Goal: Information Seeking & Learning: Learn about a topic

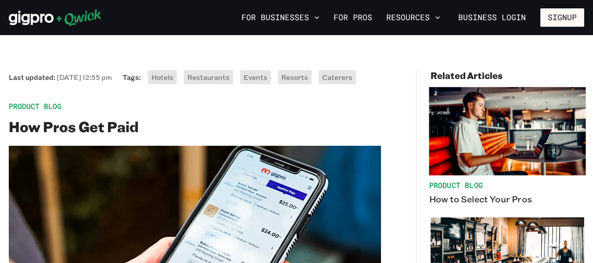
click at [431, 126] on img at bounding box center [507, 131] width 157 height 88
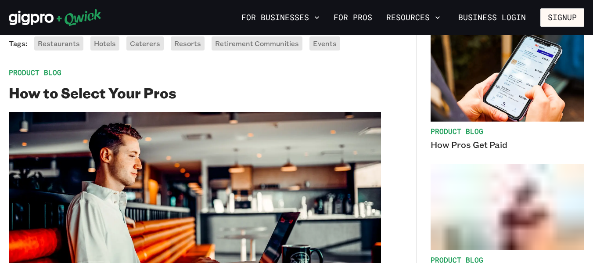
scroll to position [54, 0]
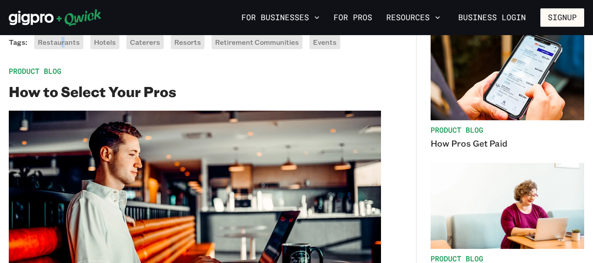
click at [65, 45] on div "Restaurants" at bounding box center [58, 42] width 49 height 14
click at [65, 45] on span "Restaurants" at bounding box center [59, 41] width 42 height 9
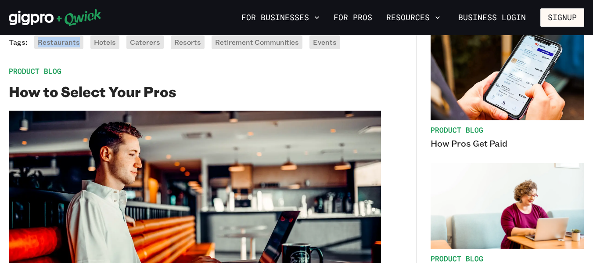
click at [65, 45] on span "Restaurants" at bounding box center [59, 41] width 42 height 9
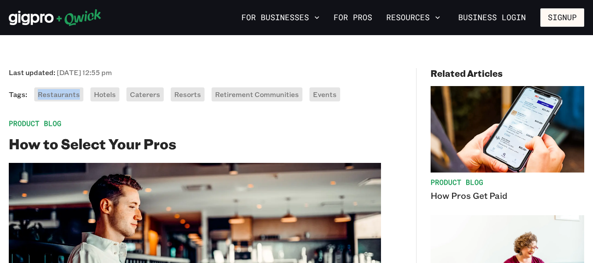
scroll to position [0, 0]
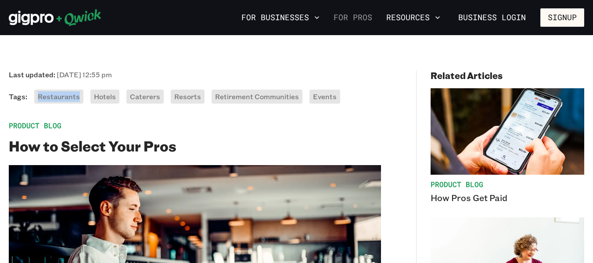
click at [355, 16] on link "For Pros" at bounding box center [353, 17] width 46 height 15
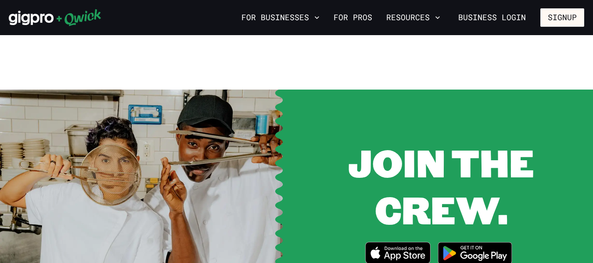
scroll to position [1085, 0]
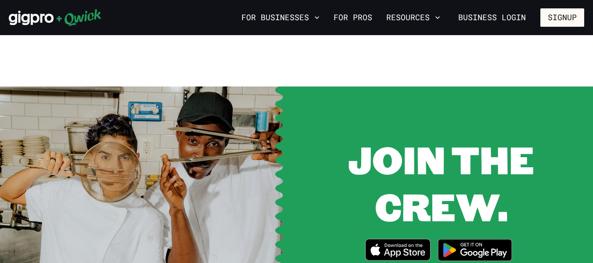
click at [523, 90] on div "JOIN THE CREW. Download_on_the_App_Store_Badge_US-UK_RGB_blk_4SVG_092917" at bounding box center [442, 202] width 304 height 232
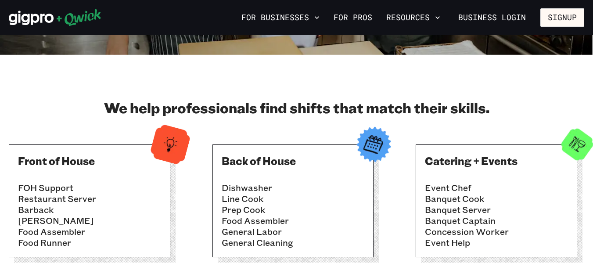
scroll to position [246, 0]
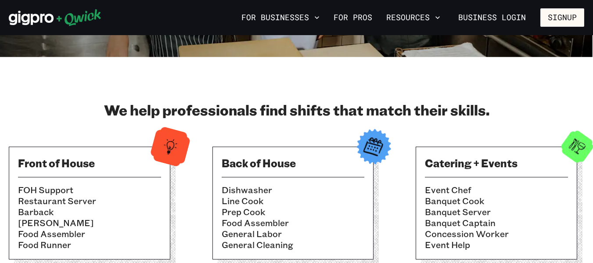
click at [369, 90] on section "We help professionals find shifts that match their skills. Front of House FOH S…" at bounding box center [296, 183] width 593 height 253
